Goal: Information Seeking & Learning: Find specific fact

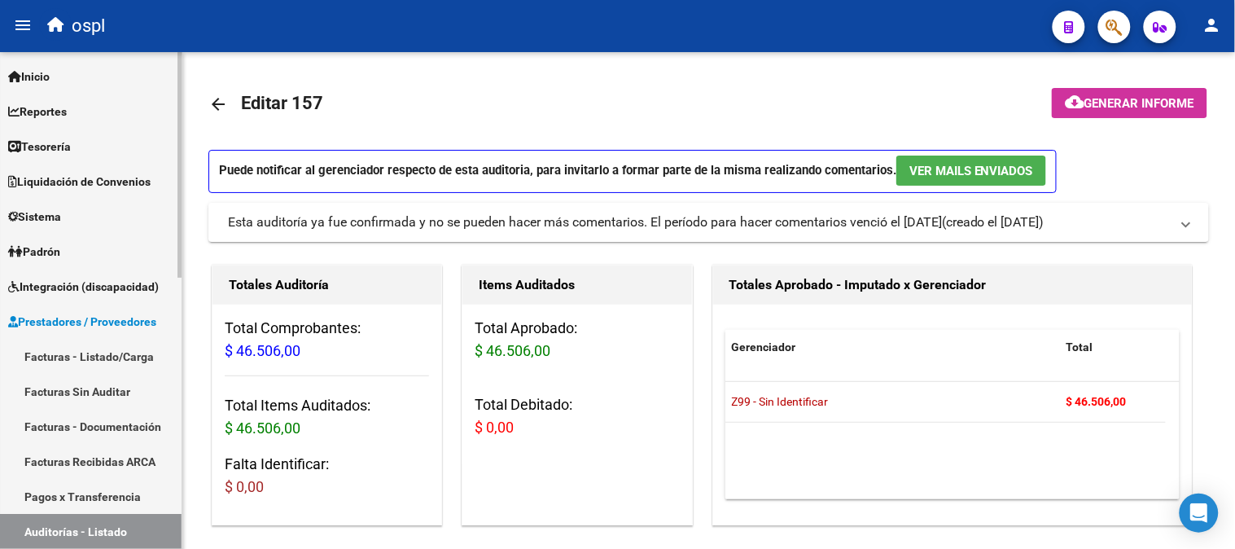
click at [77, 116] on link "Reportes" at bounding box center [91, 111] width 182 height 35
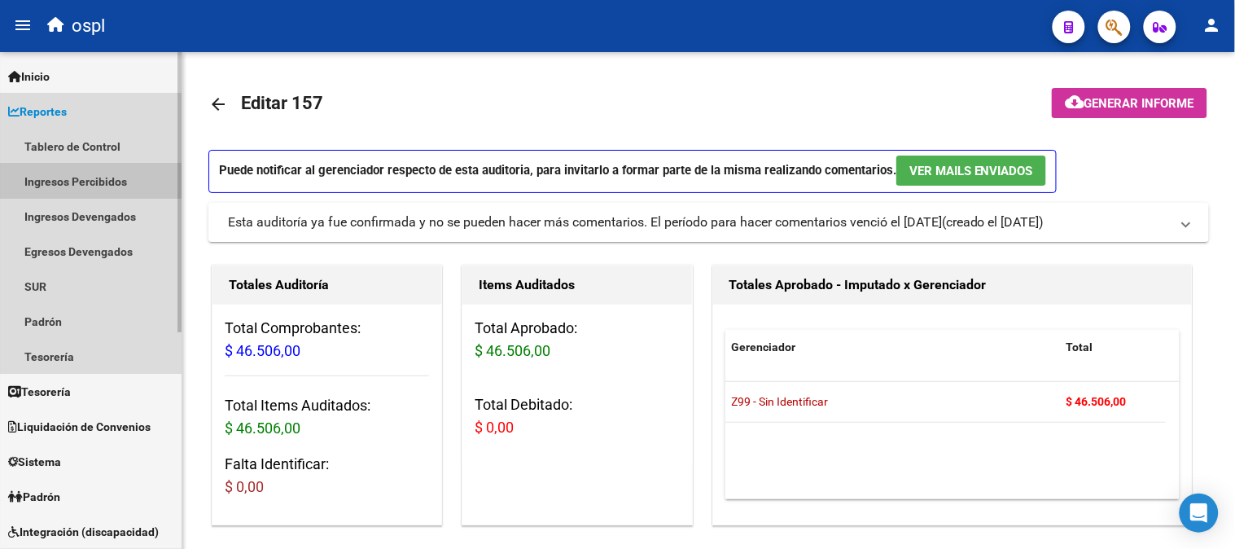
click at [118, 175] on link "Ingresos Percibidos" at bounding box center [91, 181] width 182 height 35
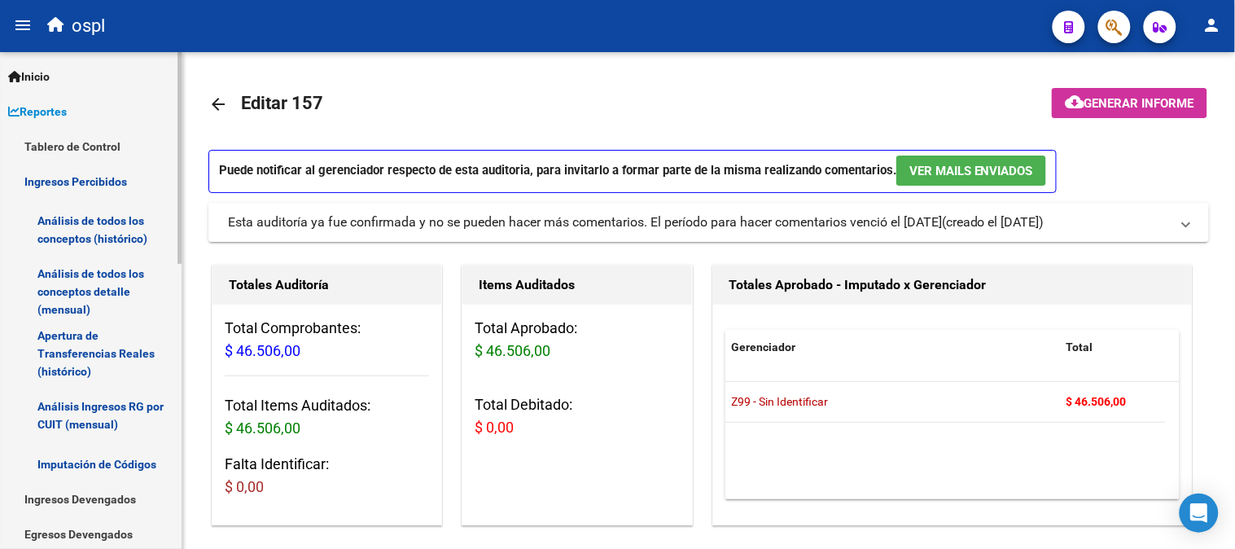
click at [130, 273] on link "Análisis de todos los conceptos detalle (mensual)" at bounding box center [91, 292] width 182 height 62
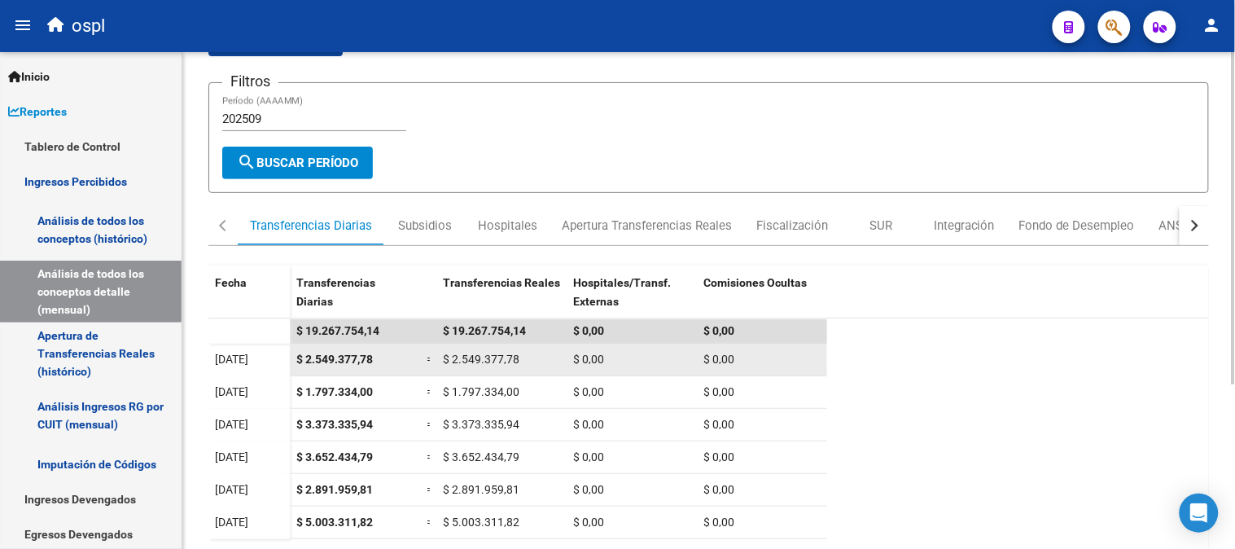
scroll to position [244, 0]
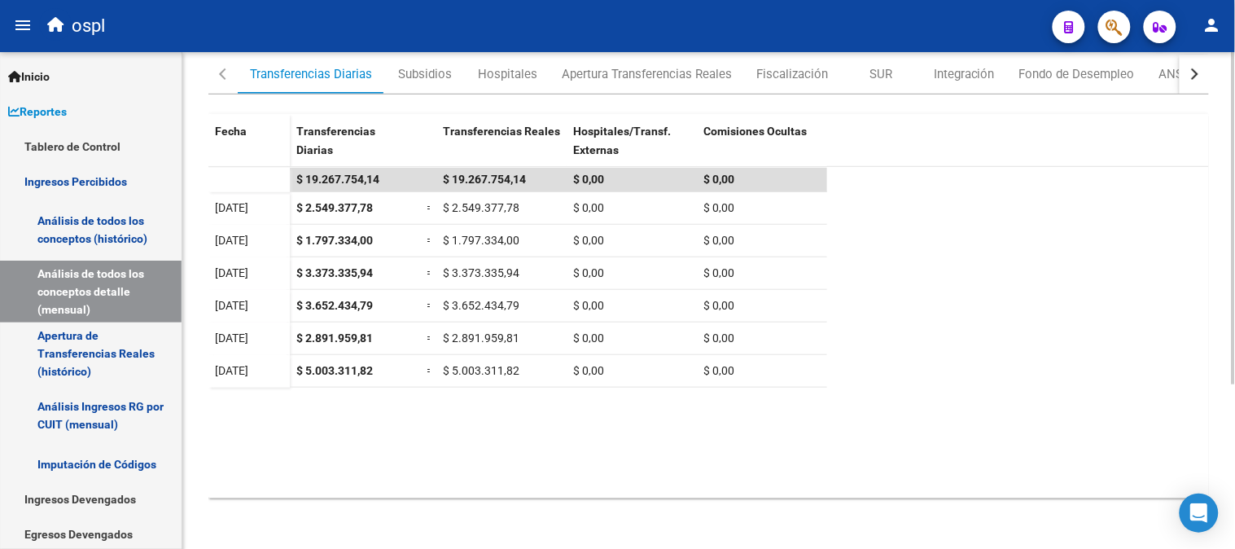
click at [323, 387] on datatable-body "$ 19.267.754,14 $ 19.267.754,14 $ 0,00 $ 0,00 [DATE] $ 2.549.377,78 = $ 2.549.3…" at bounding box center [708, 332] width 1001 height 331
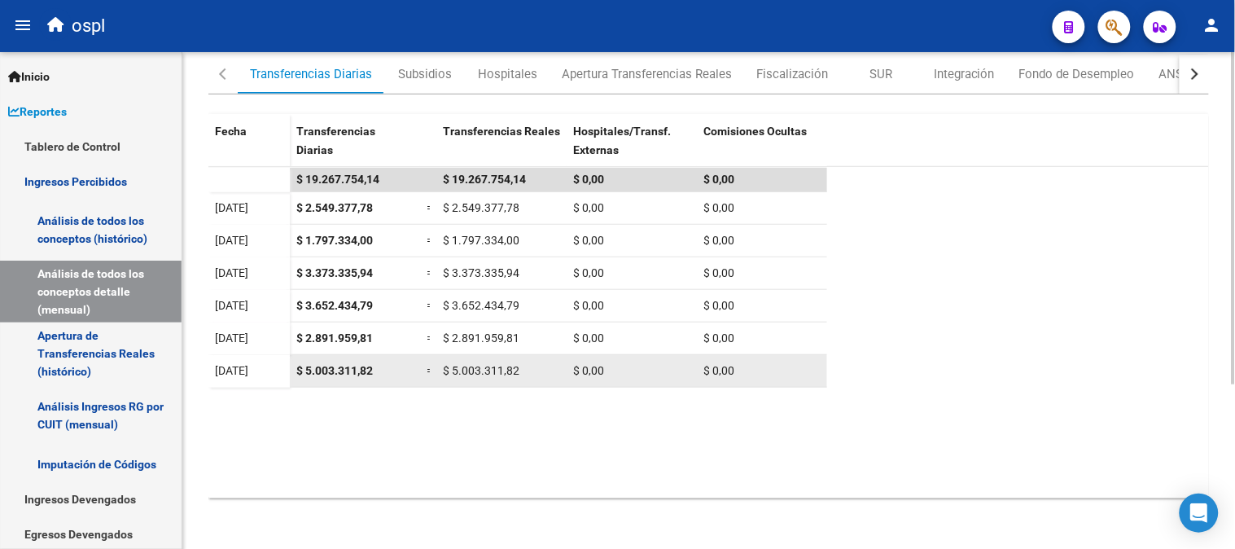
click at [327, 383] on datatable-body-cell "$ 5.003.311,82" at bounding box center [355, 371] width 130 height 32
copy span "$ 5.003.311,82"
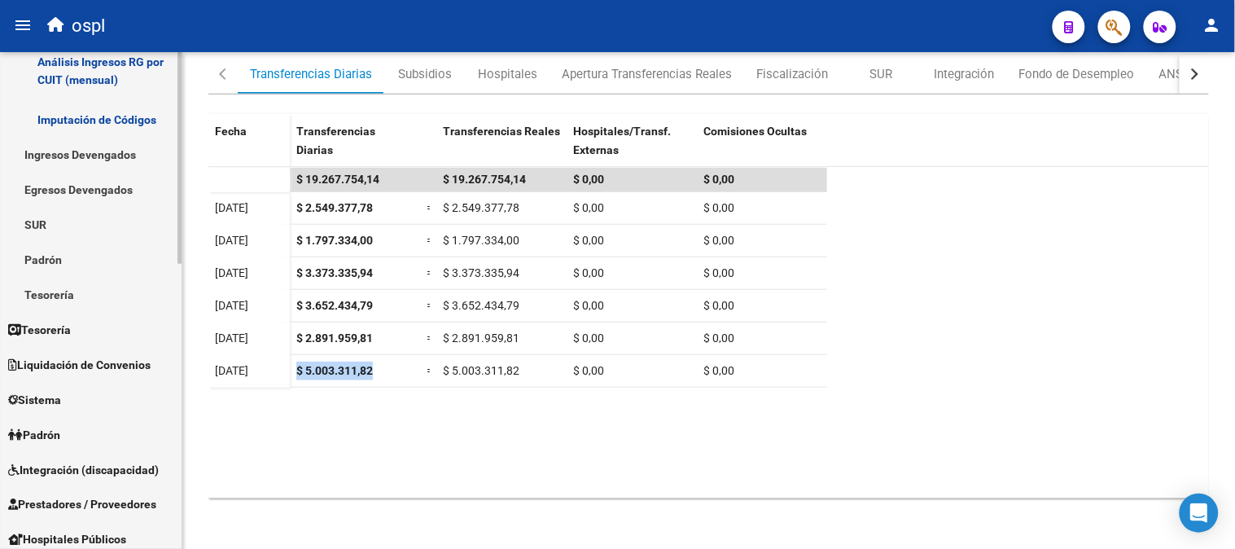
scroll to position [452, 0]
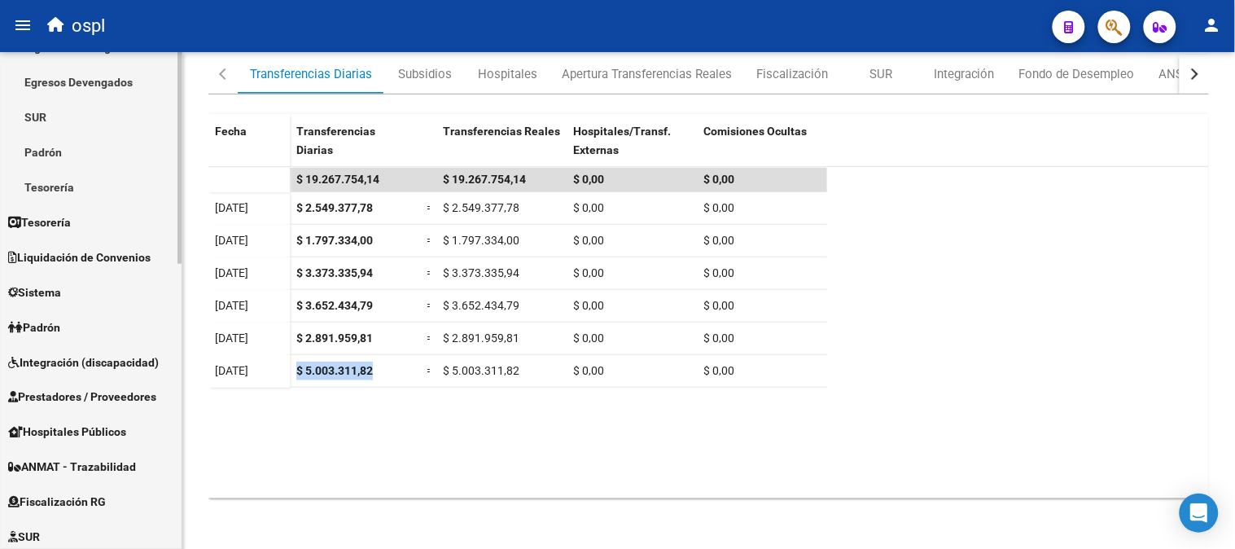
click at [31, 310] on link "Padrón" at bounding box center [91, 326] width 182 height 35
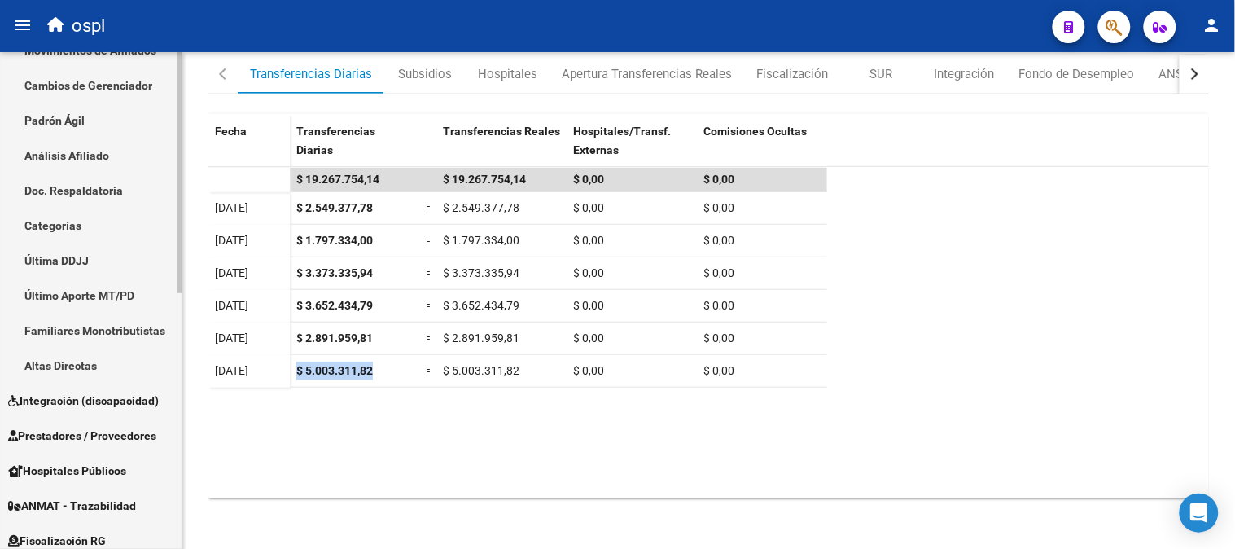
scroll to position [90, 0]
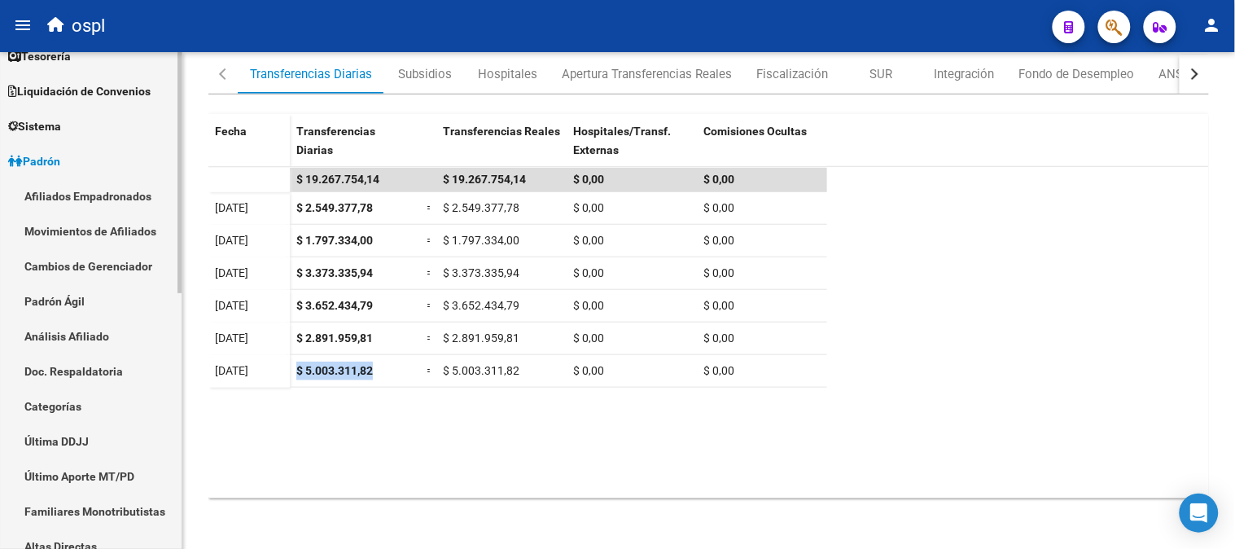
click at [99, 199] on link "Afiliados Empadronados" at bounding box center [91, 195] width 182 height 35
click at [68, 187] on link "Afiliados Empadronados" at bounding box center [91, 195] width 182 height 35
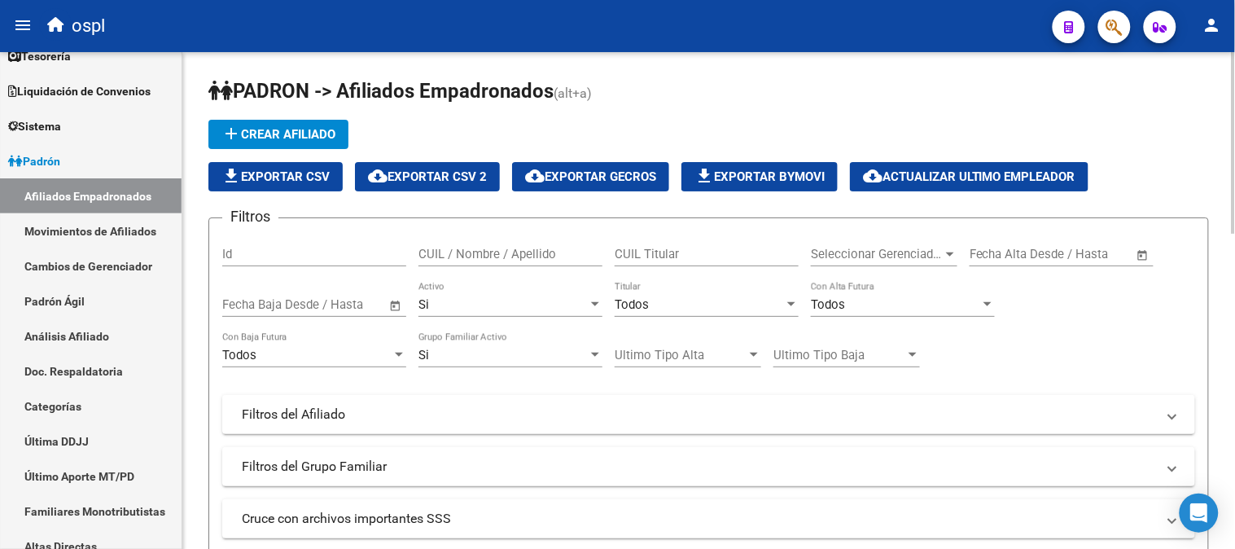
click at [532, 272] on div "CUIL / Nombre / Apellido" at bounding box center [511, 256] width 184 height 50
click at [533, 256] on input "CUIL / Nombre / Apellido" at bounding box center [511, 254] width 184 height 15
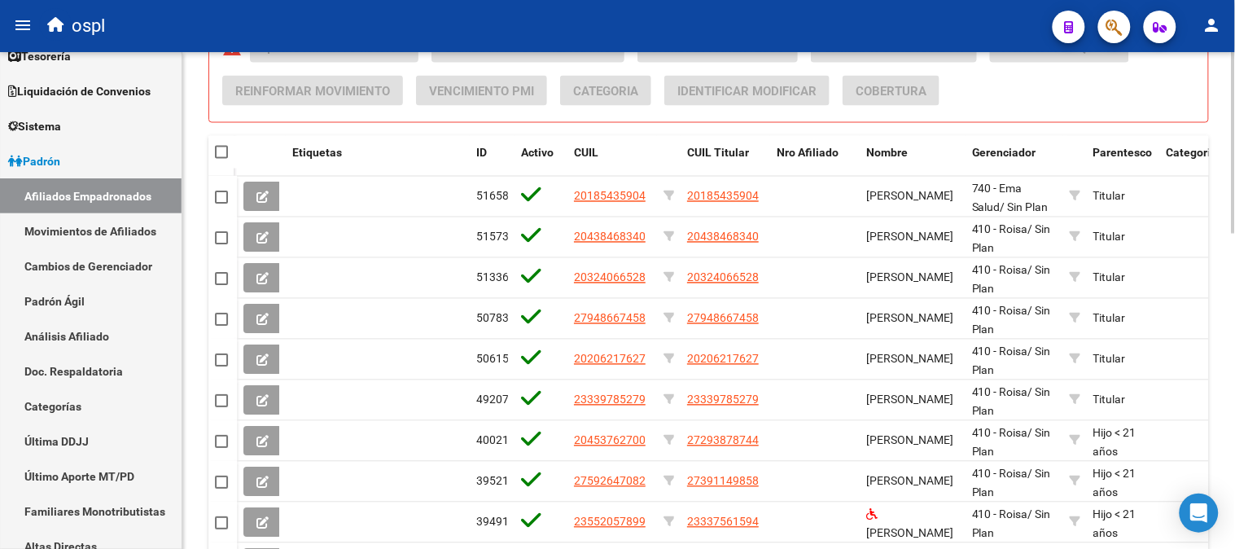
scroll to position [723, 0]
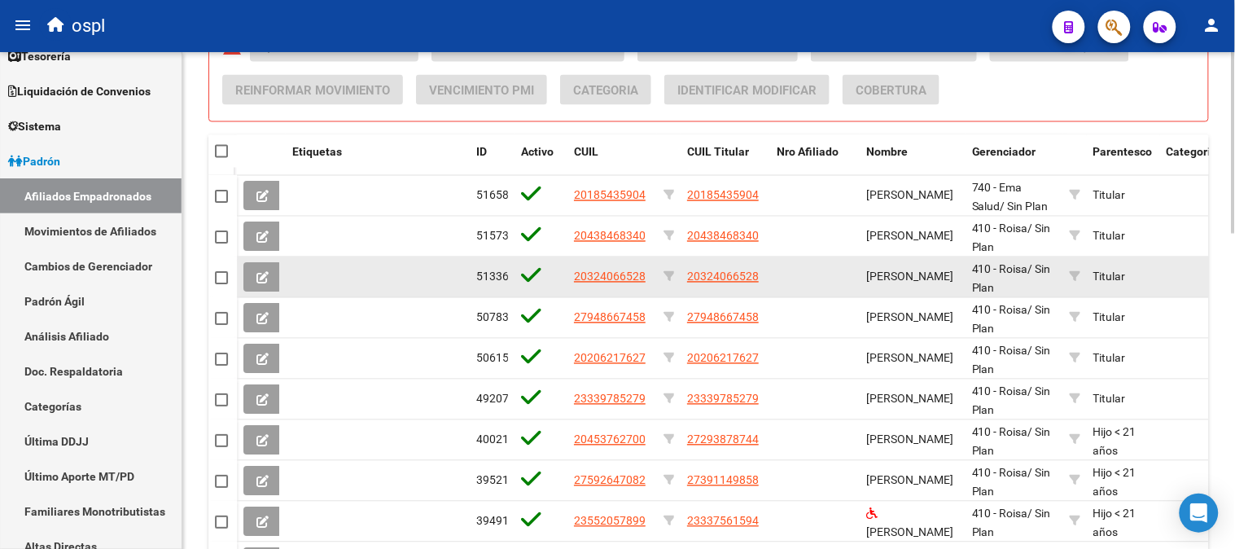
type input "TAPIA"
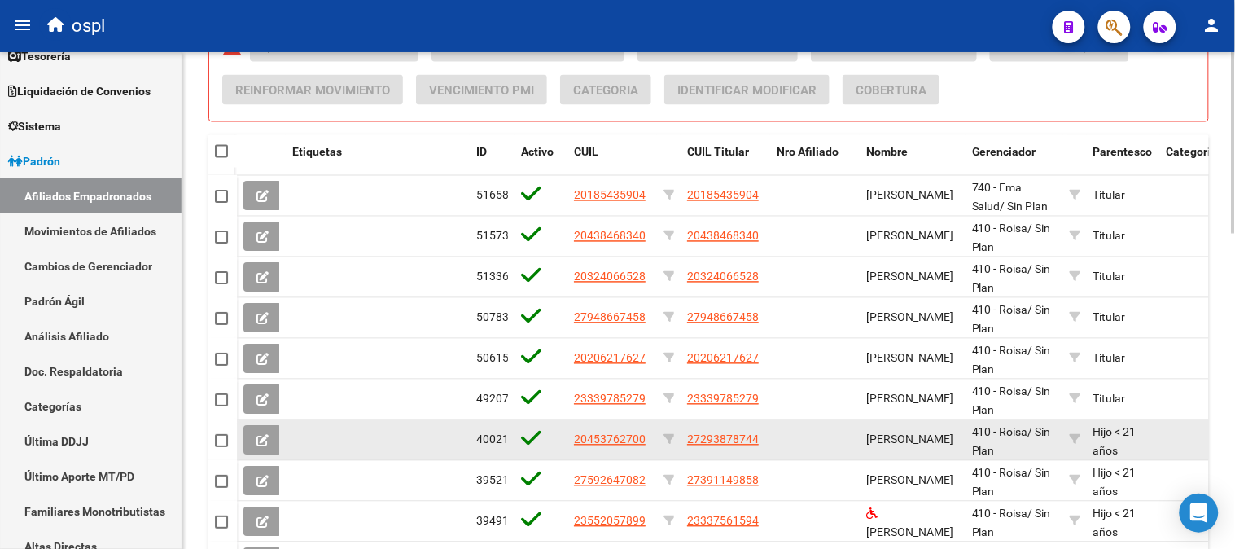
drag, startPoint x: 719, startPoint y: 401, endPoint x: 818, endPoint y: 420, distance: 101.2
click at [818, 420] on datatable-body-cell at bounding box center [815, 440] width 90 height 40
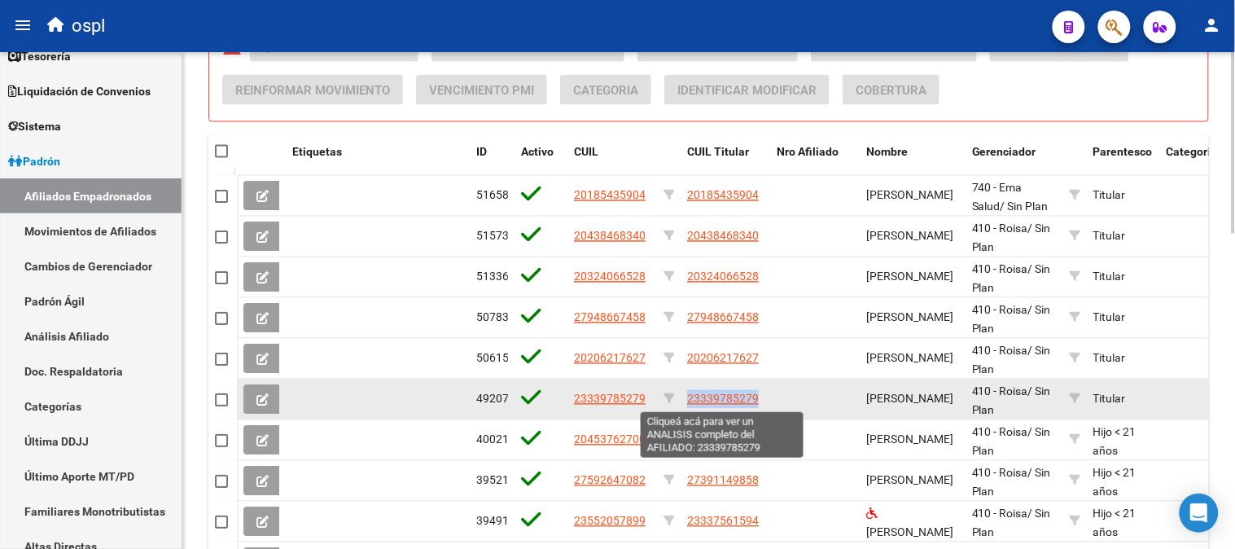
drag, startPoint x: 761, startPoint y: 401, endPoint x: 688, endPoint y: 404, distance: 73.4
click at [688, 404] on div "23339785279" at bounding box center [725, 399] width 77 height 19
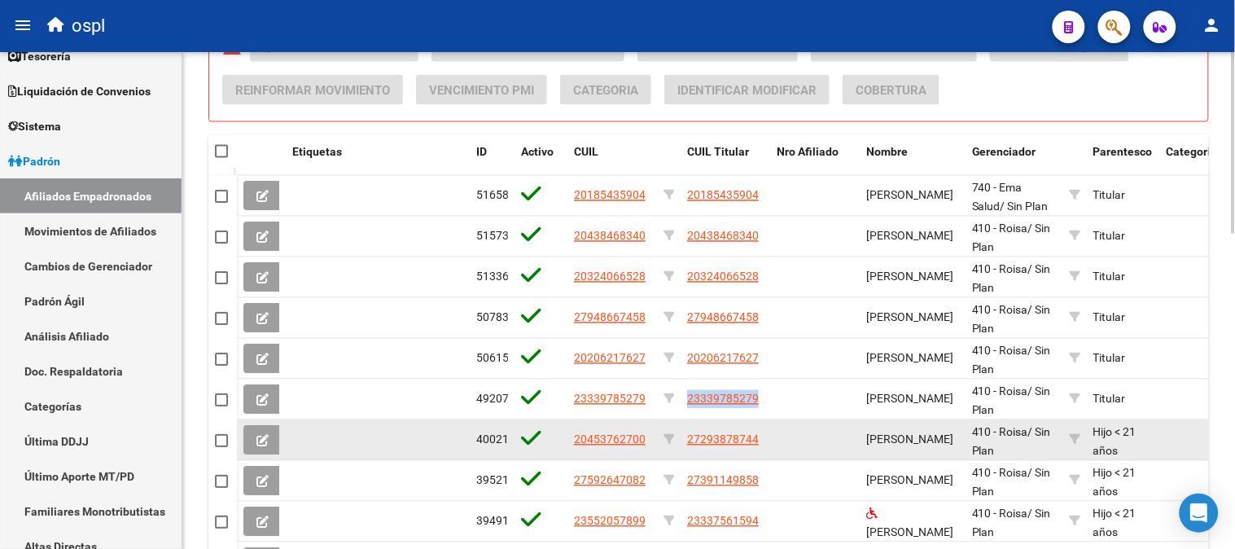
copy span "23339785279"
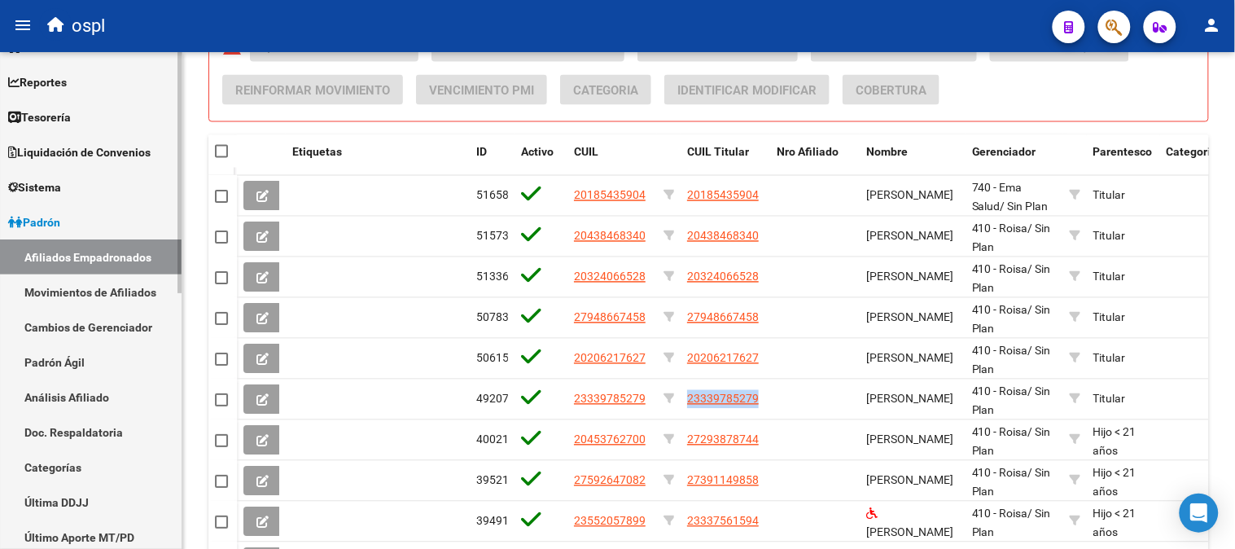
scroll to position [0, 0]
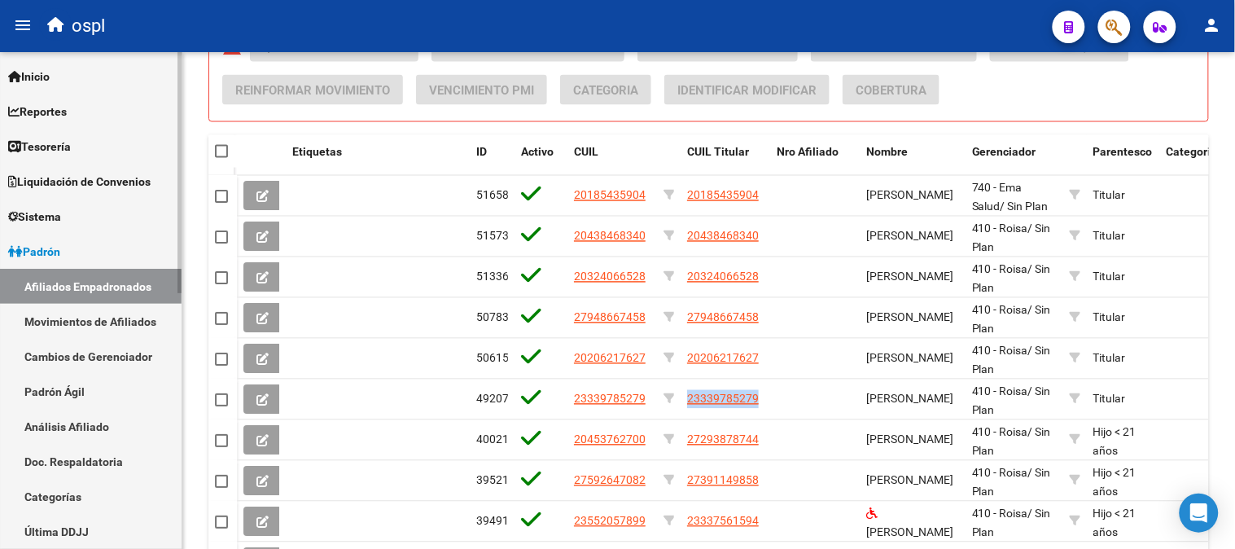
click at [59, 252] on span "Padrón" at bounding box center [34, 252] width 52 height 18
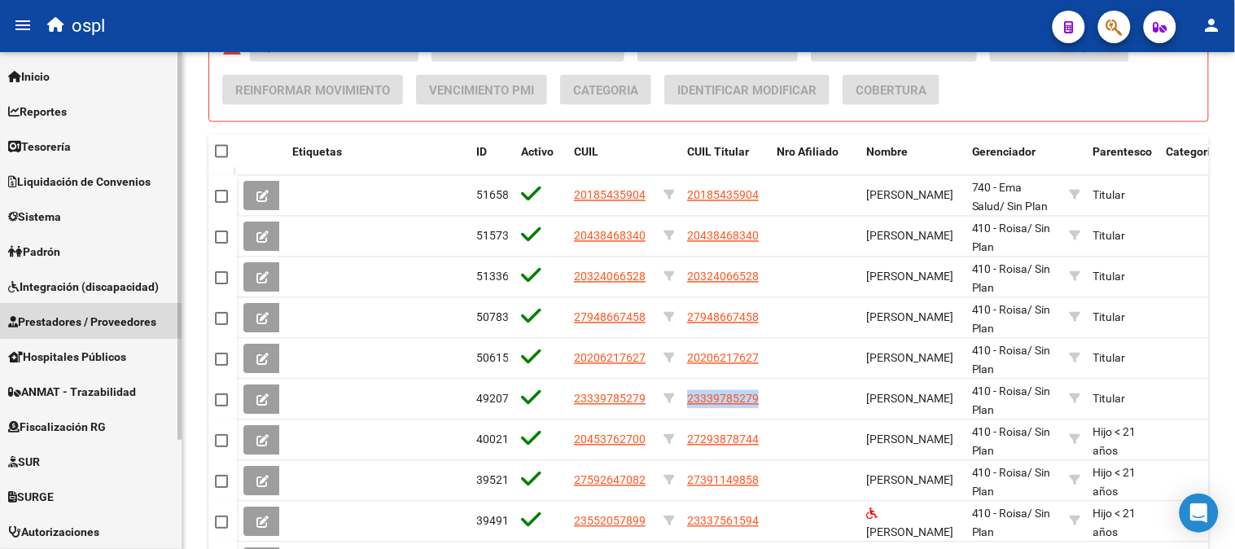
click at [126, 323] on span "Prestadores / Proveedores" at bounding box center [82, 322] width 148 height 18
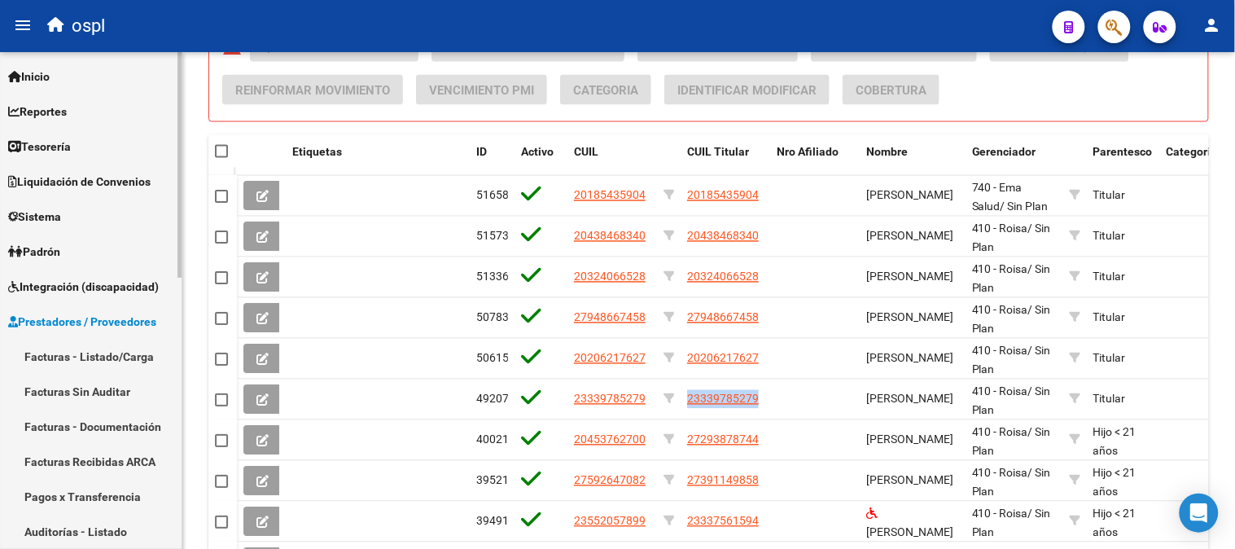
click at [121, 349] on link "Facturas - Listado/Carga" at bounding box center [91, 356] width 182 height 35
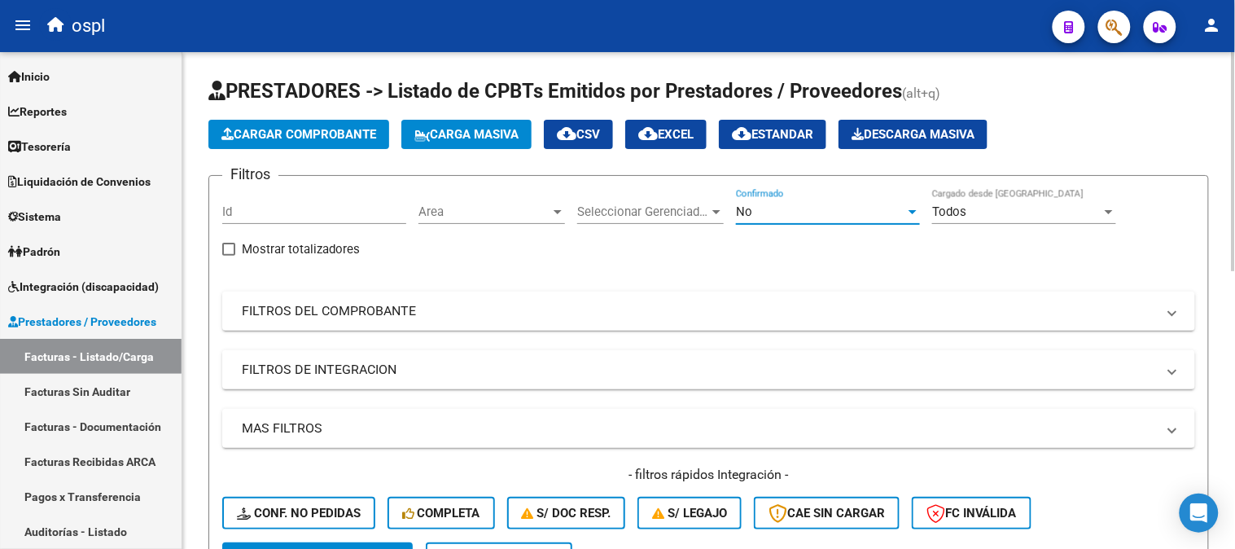
click at [779, 215] on div "No" at bounding box center [820, 211] width 169 height 15
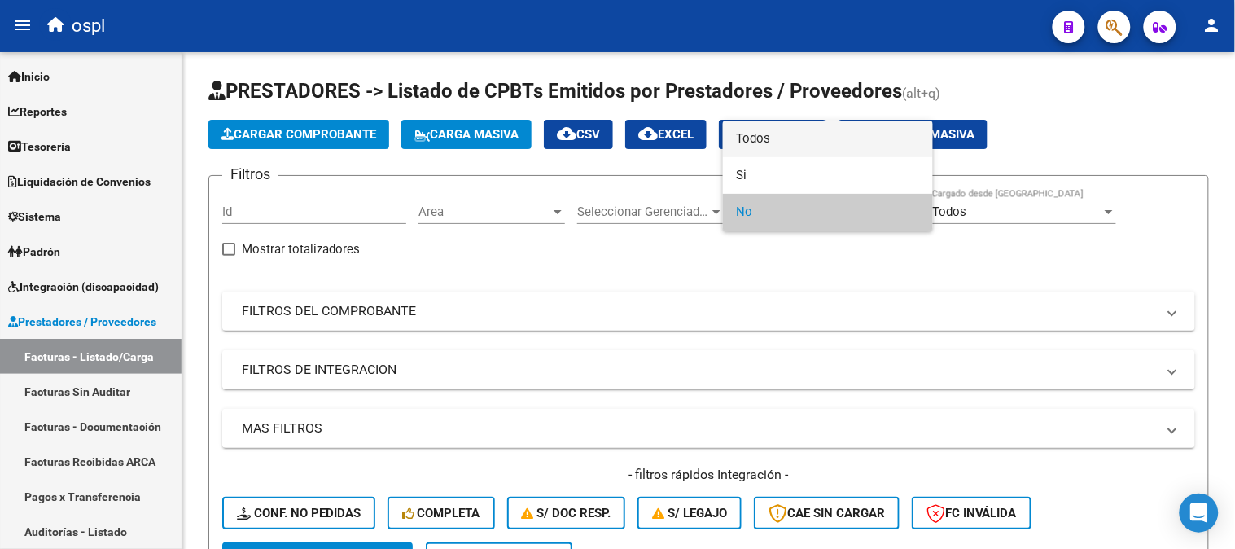
click at [802, 144] on span "Todos" at bounding box center [828, 139] width 184 height 37
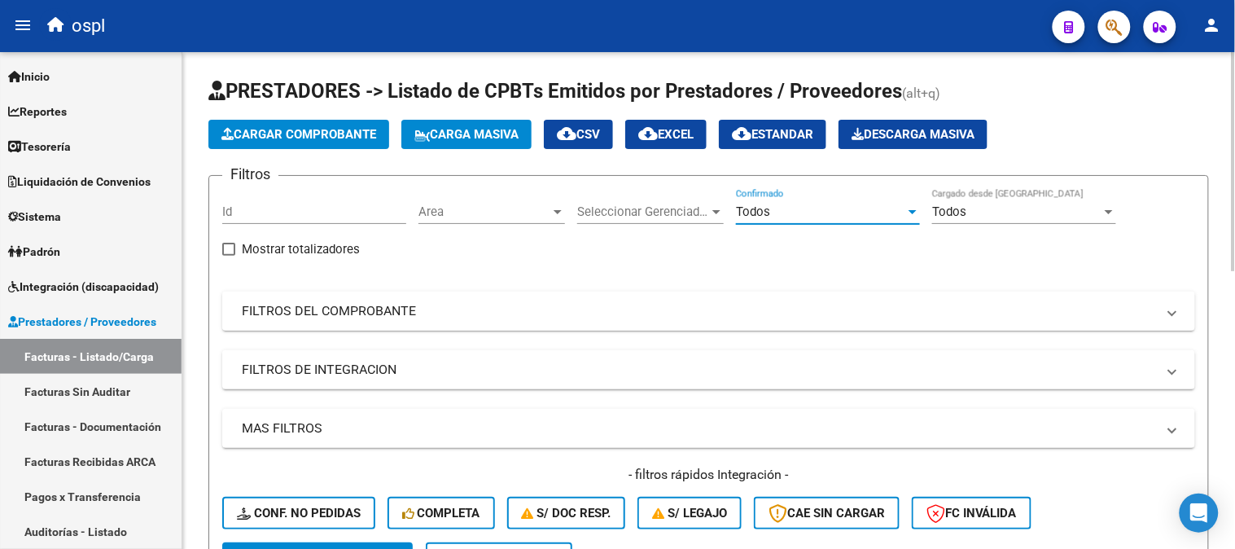
click at [404, 309] on mat-panel-title "FILTROS DEL COMPROBANTE" at bounding box center [699, 311] width 914 height 18
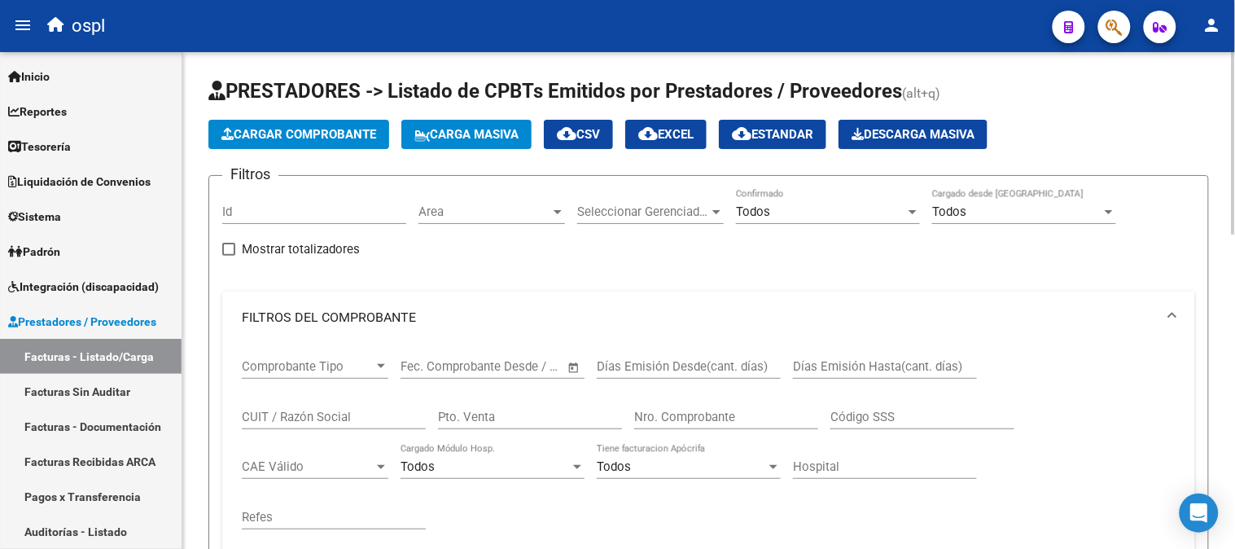
click at [344, 423] on input "CUIT / Razón Social" at bounding box center [334, 417] width 184 height 15
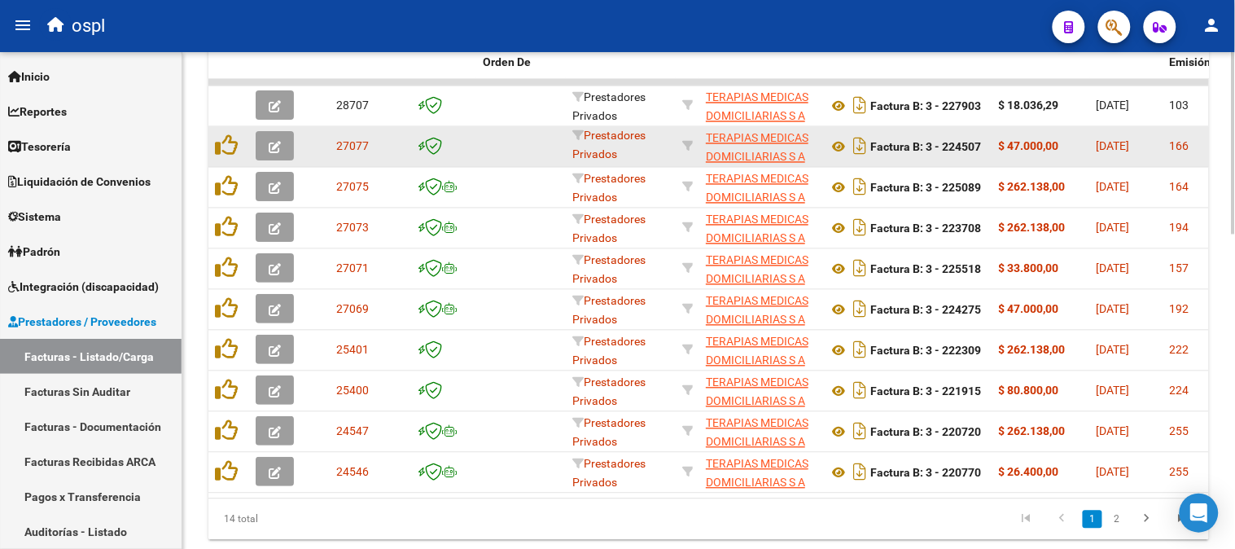
scroll to position [857, 0]
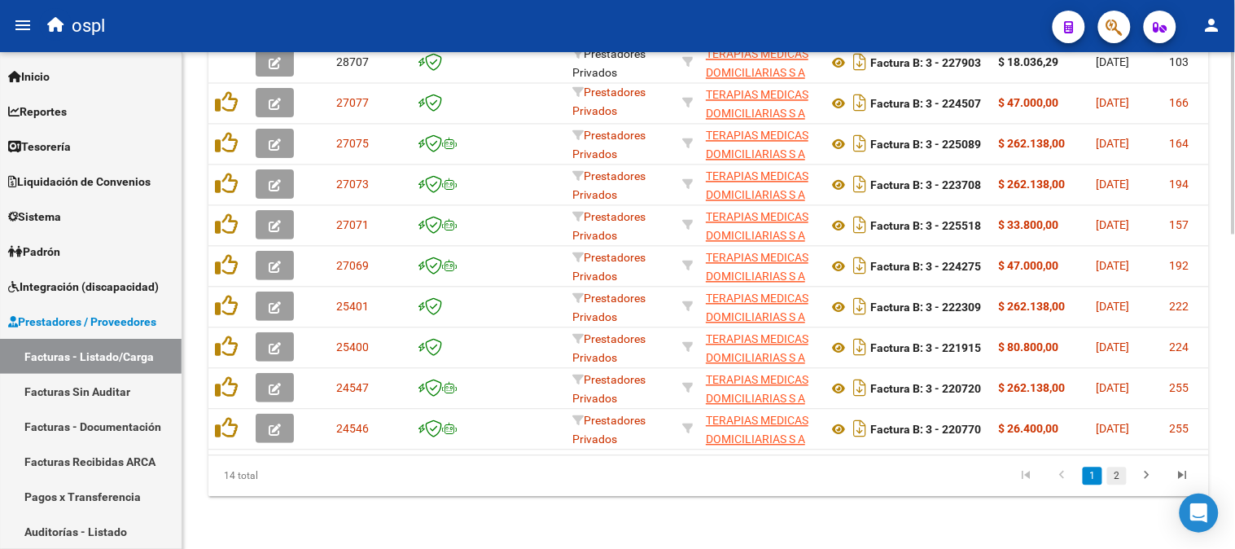
type input "TERAPIAS MEDI"
click at [1116, 482] on link "2" at bounding box center [1117, 476] width 20 height 18
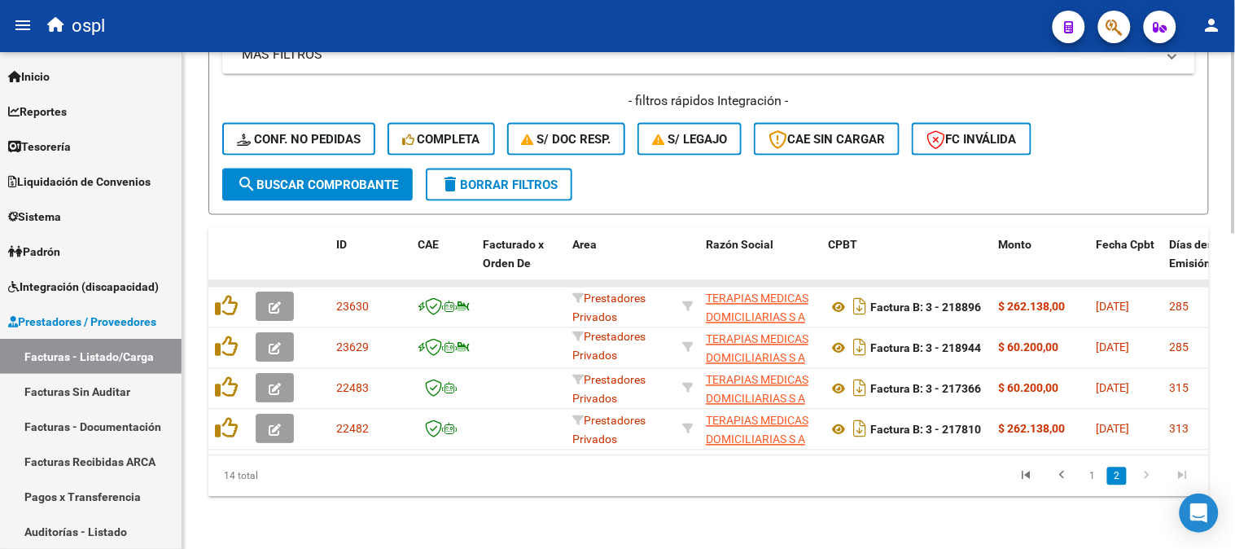
scroll to position [613, 0]
click at [1085, 475] on link "1" at bounding box center [1093, 476] width 20 height 18
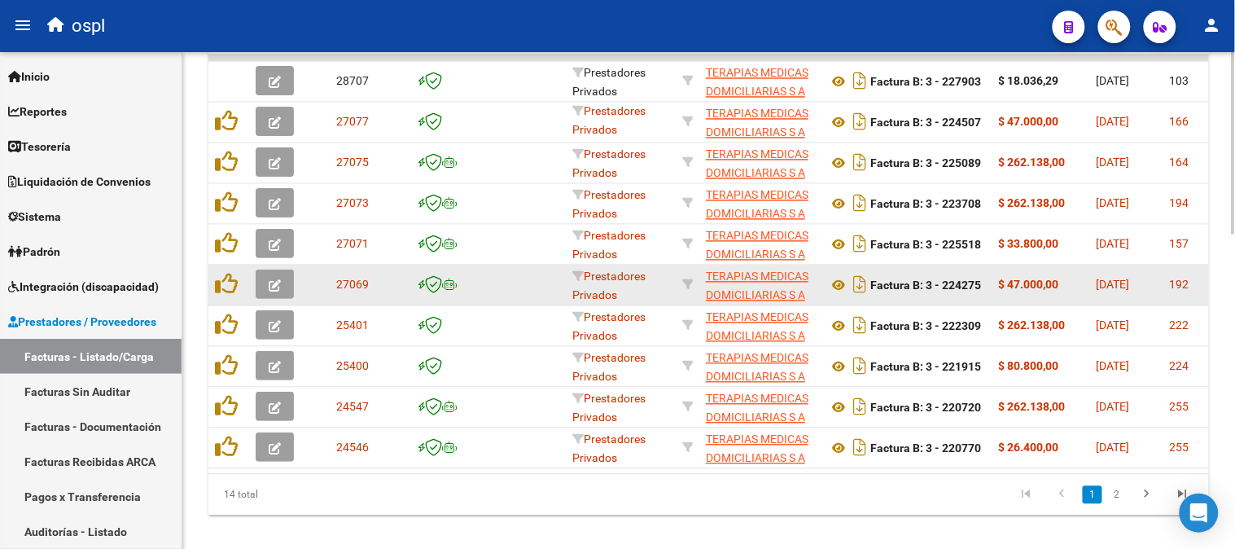
scroll to position [857, 0]
